Goal: Information Seeking & Learning: Check status

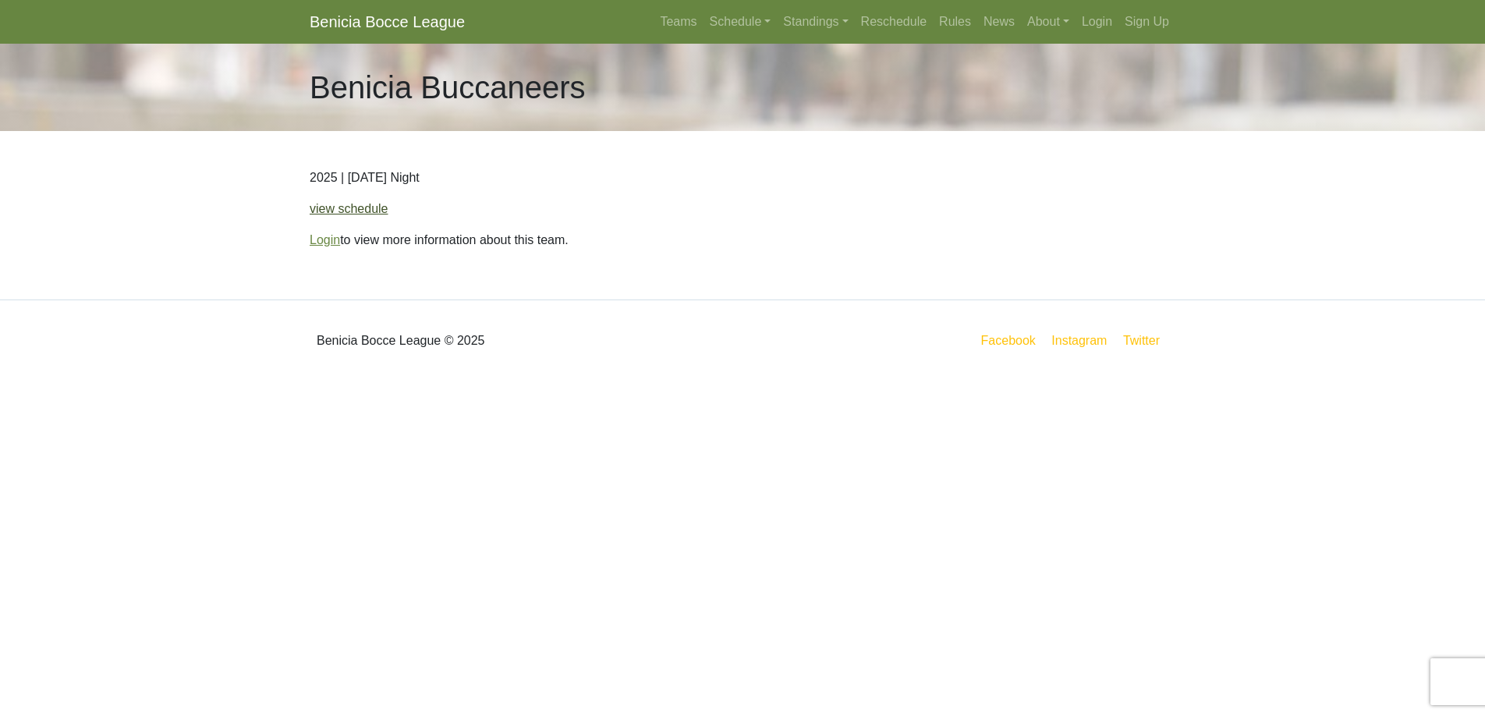
click at [355, 210] on link "view schedule" at bounding box center [349, 208] width 79 height 13
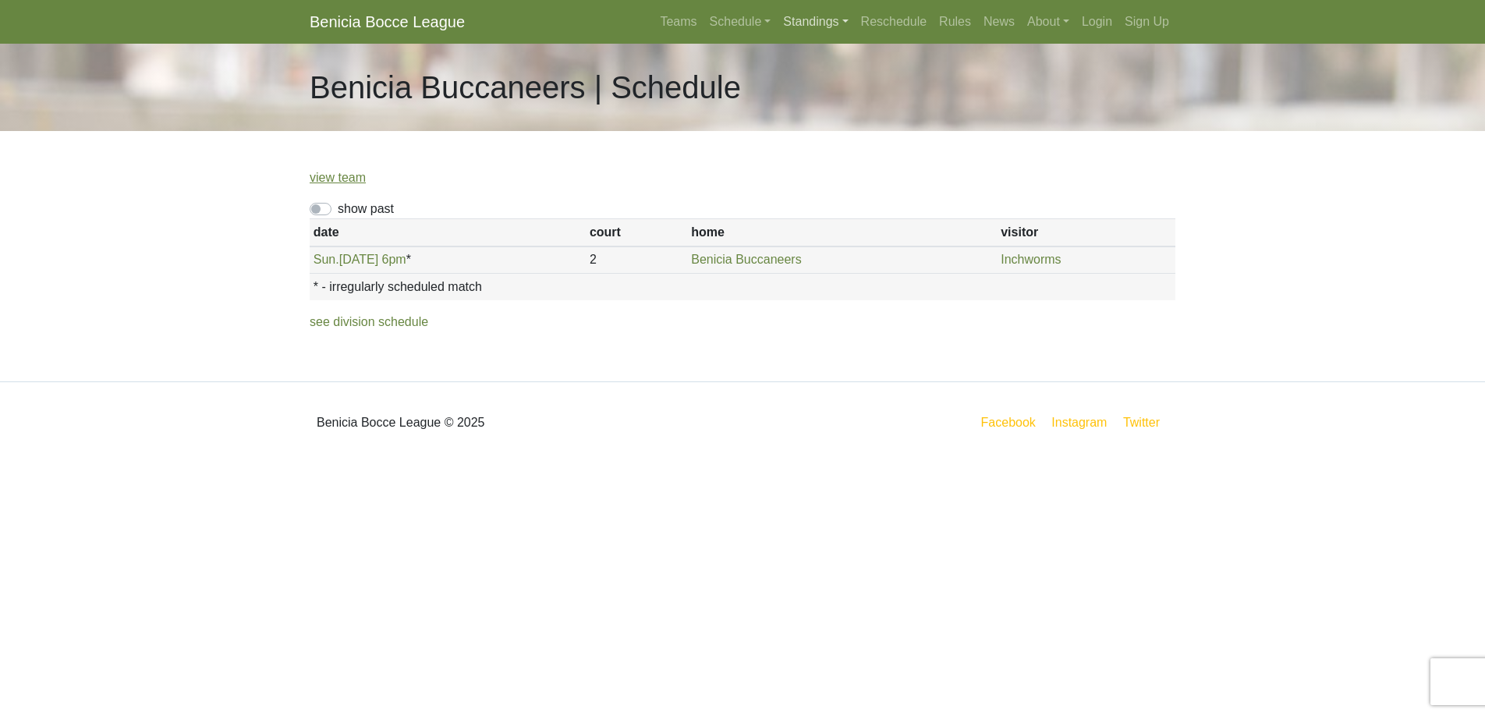
click at [810, 20] on link "Standings" at bounding box center [815, 21] width 77 height 31
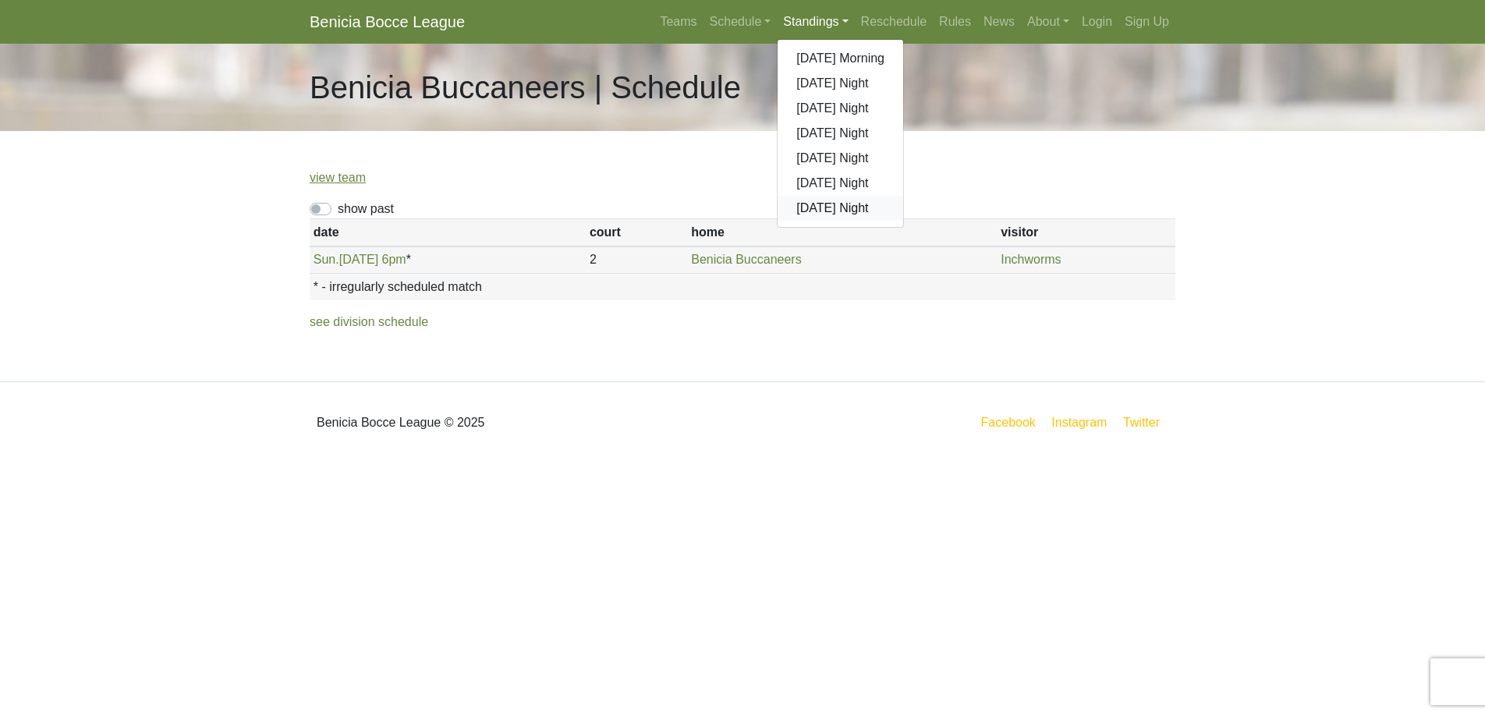
click at [816, 211] on link "[DATE] Night" at bounding box center [841, 208] width 126 height 25
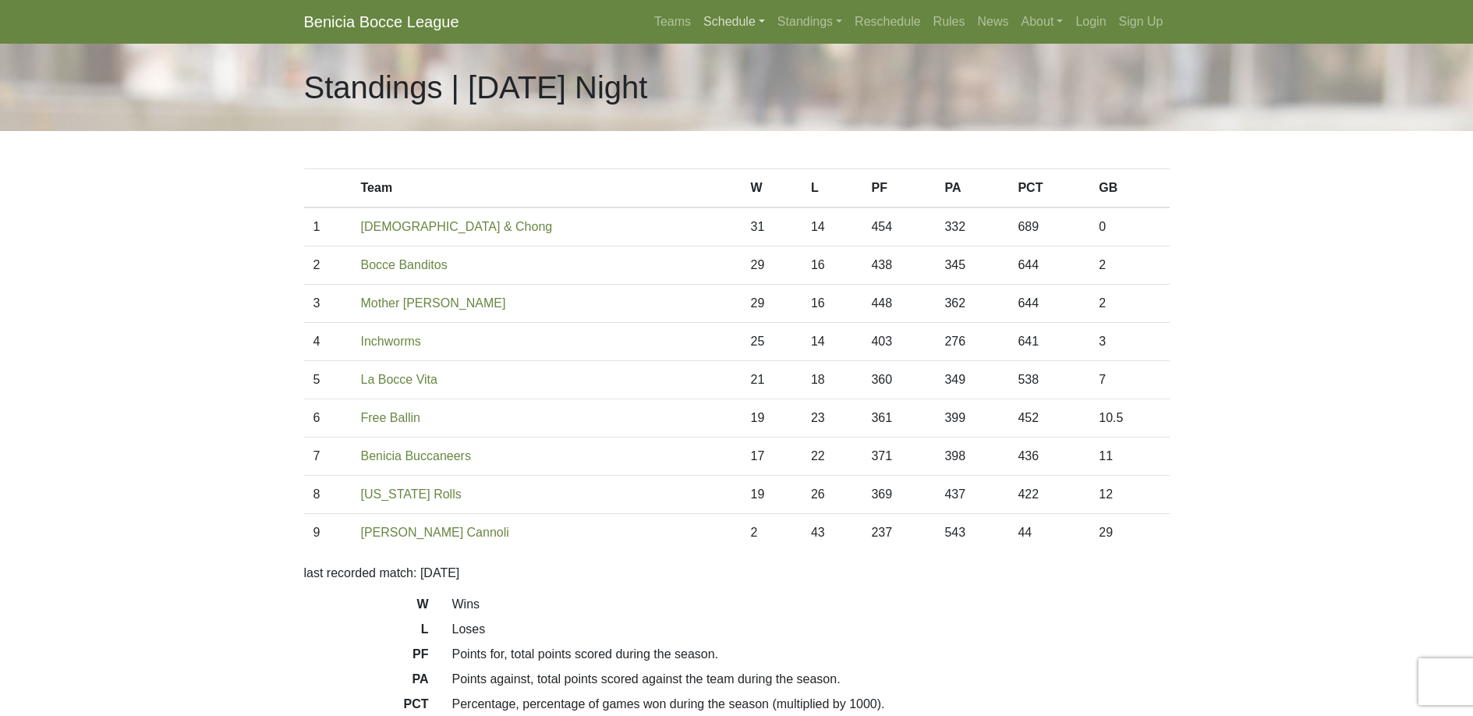
click at [726, 24] on link "Schedule" at bounding box center [734, 21] width 74 height 31
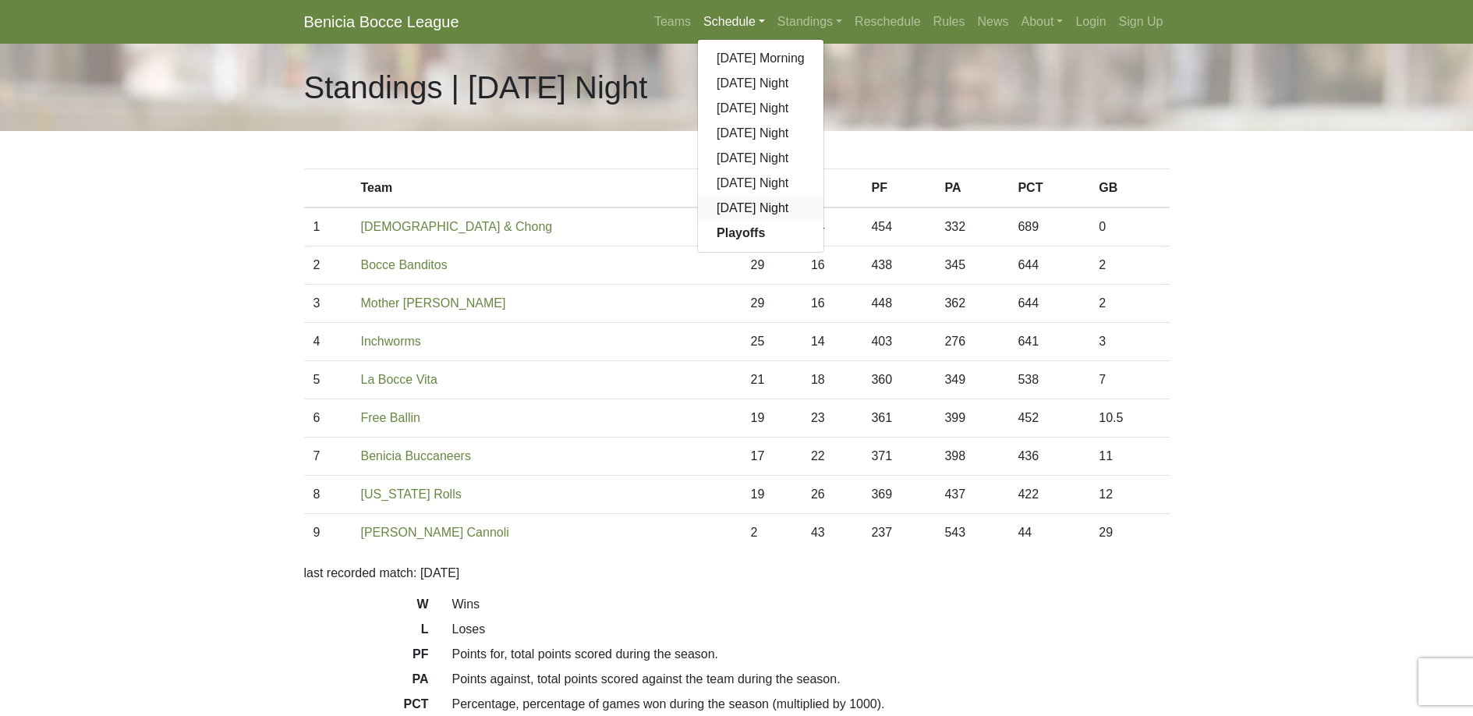
click at [737, 207] on link "[DATE] Night" at bounding box center [761, 208] width 126 height 25
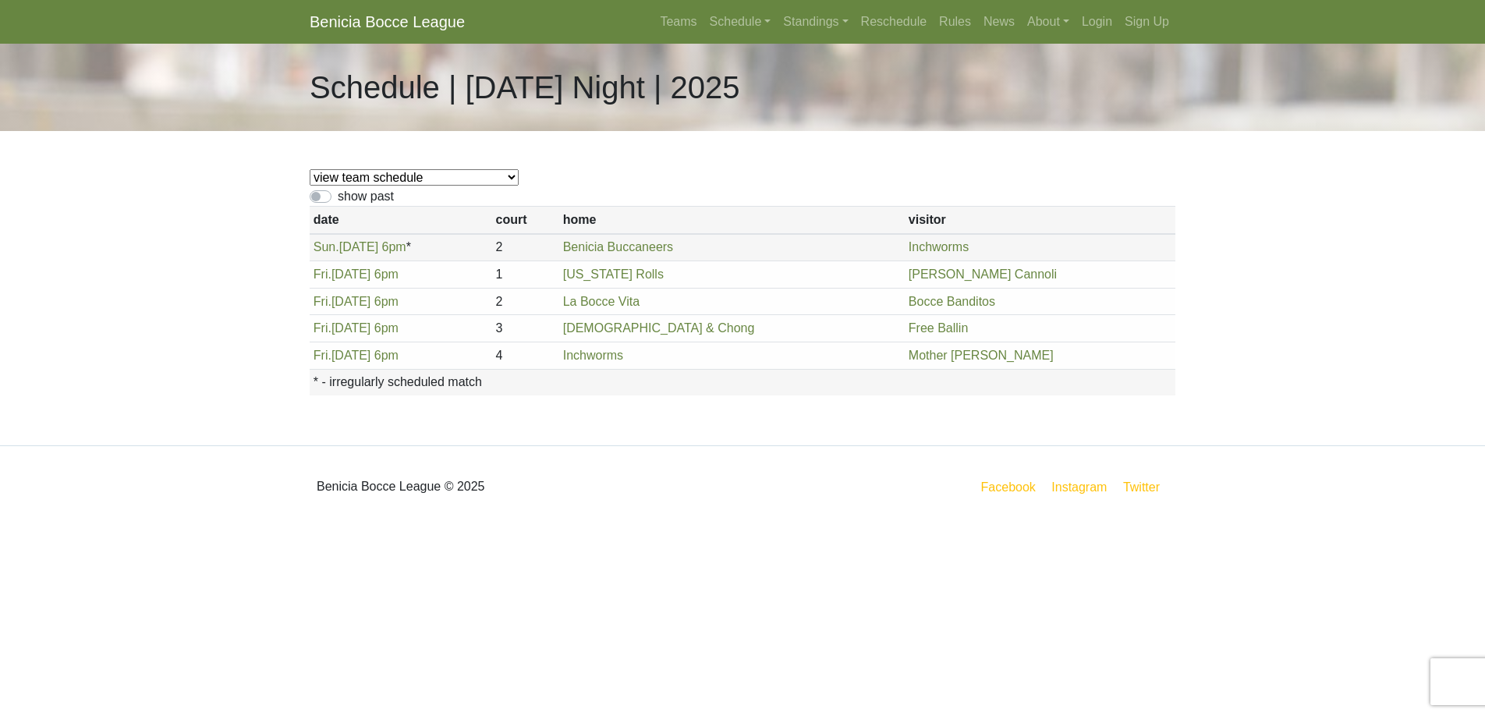
click at [338, 193] on label "show past" at bounding box center [366, 196] width 56 height 19
click at [338, 193] on input "show past" at bounding box center [343, 192] width 10 height 10
checkbox input "true"
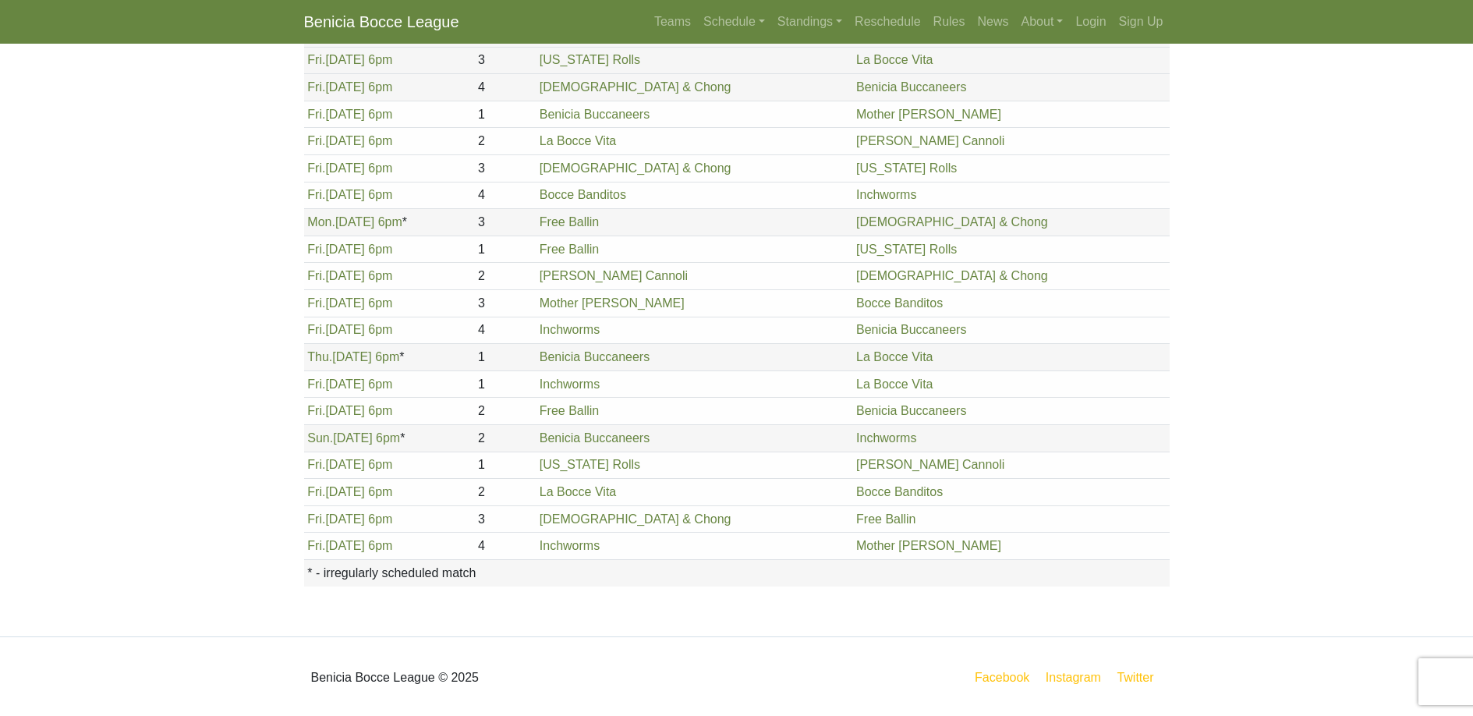
scroll to position [1646, 0]
